Goal: Information Seeking & Learning: Learn about a topic

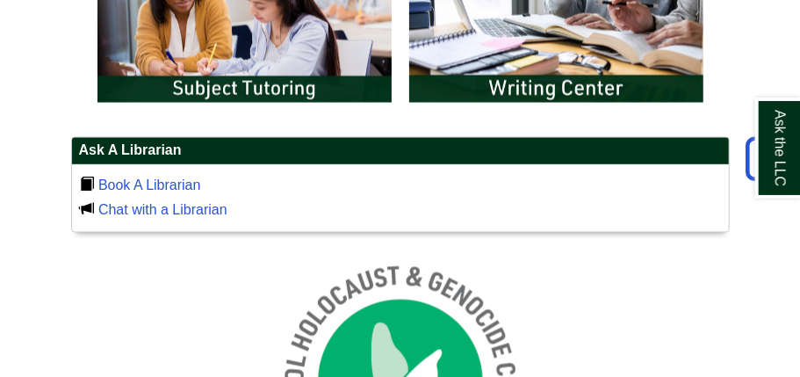
scroll to position [1143, 0]
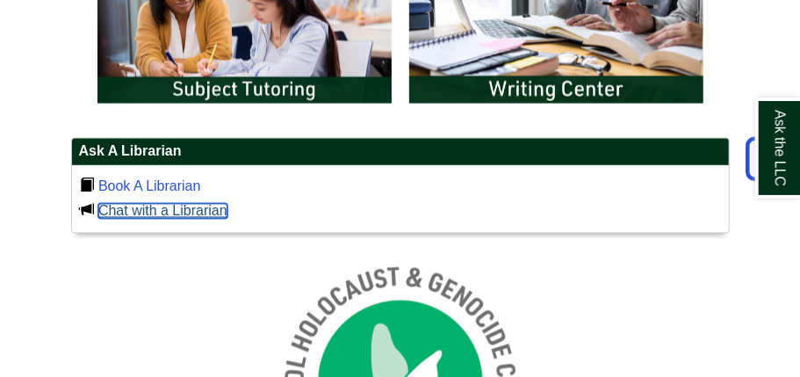
click at [211, 208] on link "Chat with a Librarian" at bounding box center [162, 211] width 129 height 15
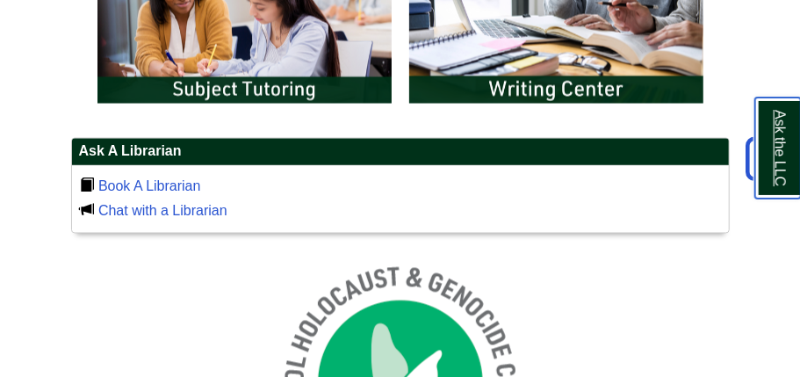
click at [787, 156] on link "Ask the LLC" at bounding box center [778, 147] width 46 height 101
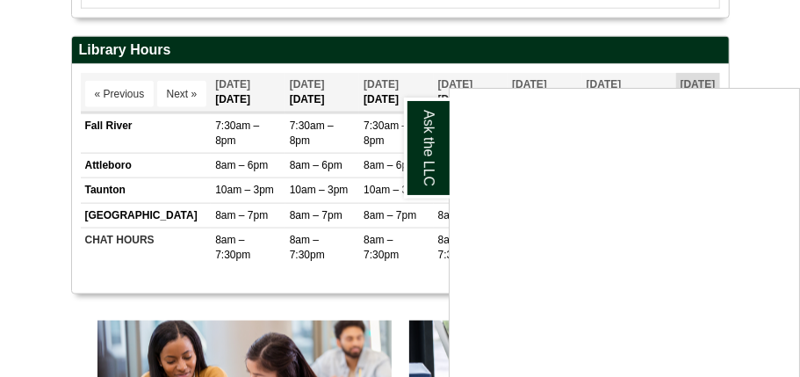
scroll to position [766, 0]
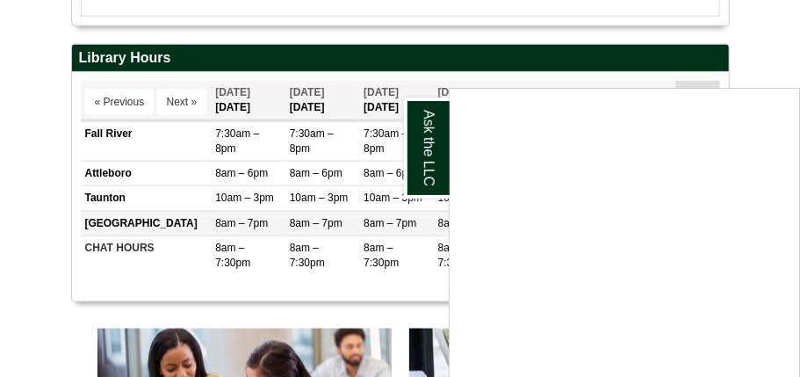
click at [89, 229] on td "[GEOGRAPHIC_DATA]" at bounding box center [146, 223] width 131 height 25
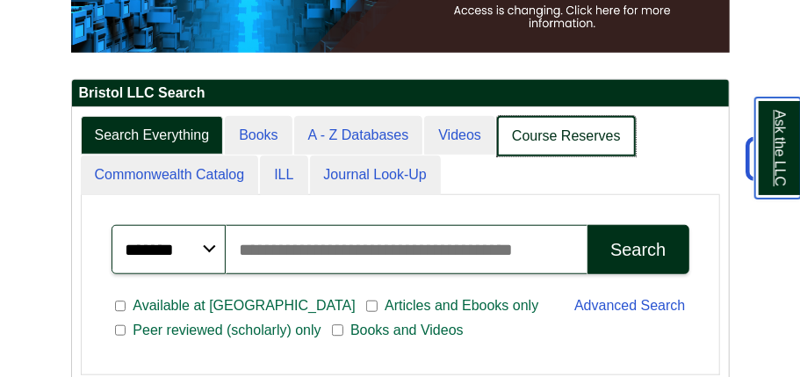
scroll to position [276, 657]
click at [565, 150] on link "Course Reserves" at bounding box center [566, 136] width 139 height 41
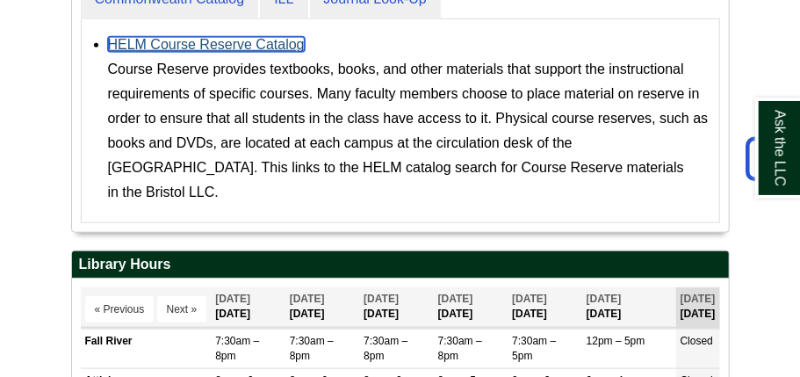
click at [268, 41] on link "HELM Course Reserve Catalog" at bounding box center [206, 44] width 197 height 15
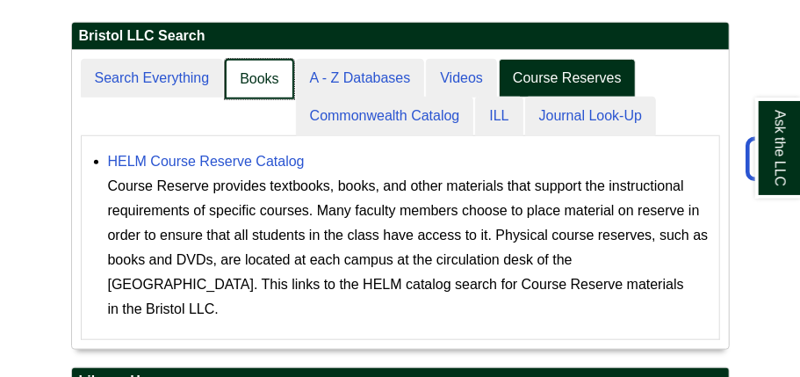
click at [246, 83] on link "Books" at bounding box center [259, 79] width 68 height 41
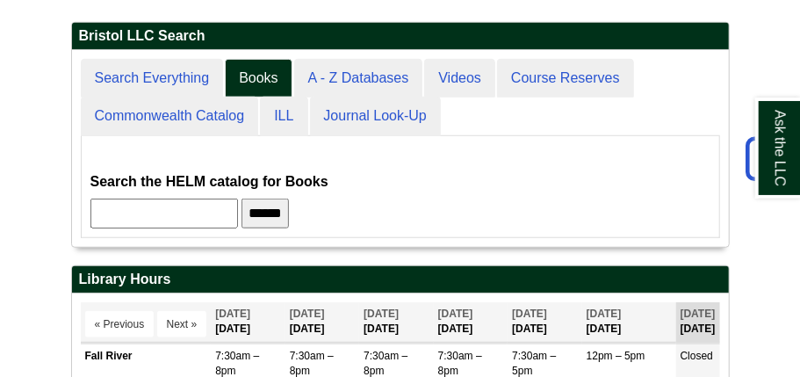
click at [198, 219] on input "text" at bounding box center [163, 213] width 147 height 30
type input "**********"
click at [241, 198] on input "******" at bounding box center [264, 213] width 47 height 30
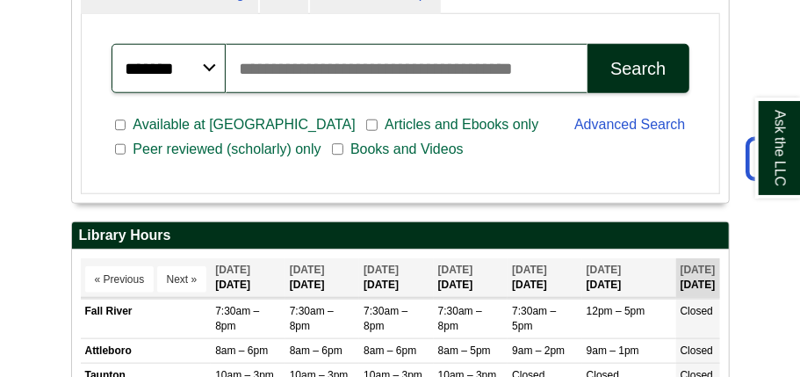
scroll to position [586, 0]
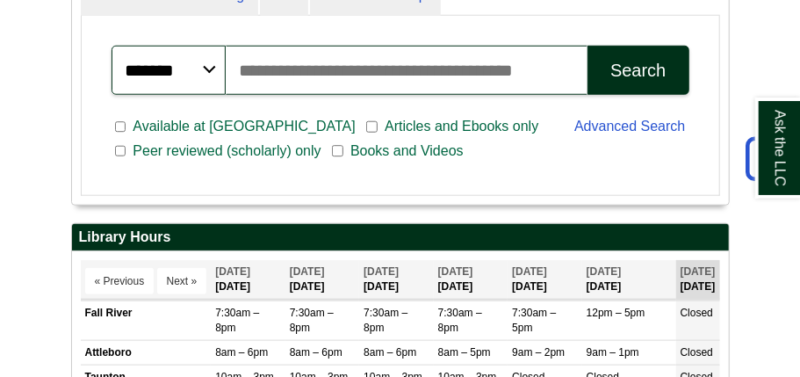
click at [404, 59] on input "Search articles, books, journals & more" at bounding box center [407, 70] width 363 height 49
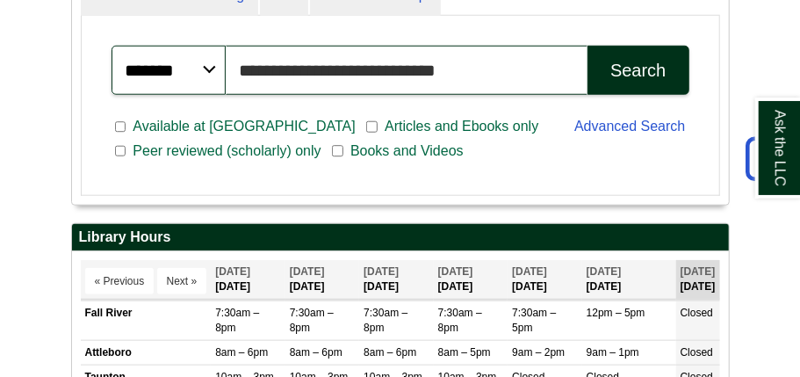
type input "**********"
click at [587, 46] on button "Search" at bounding box center [637, 70] width 101 height 49
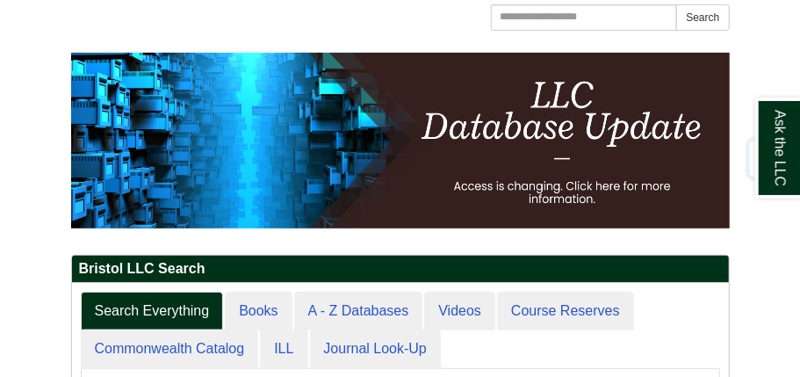
scroll to position [234, 0]
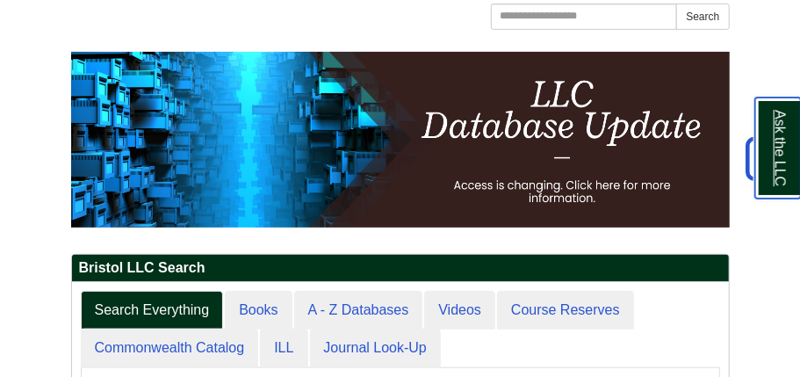
click at [760, 145] on link "Ask the LLC" at bounding box center [778, 147] width 46 height 101
